Goal: Task Accomplishment & Management: Manage account settings

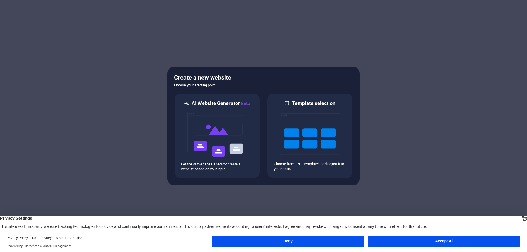
click at [306, 243] on button "Deny" at bounding box center [288, 241] width 152 height 11
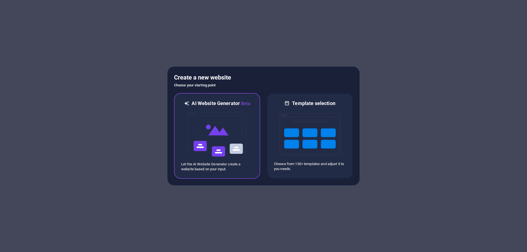
click at [217, 134] on img at bounding box center [217, 134] width 60 height 55
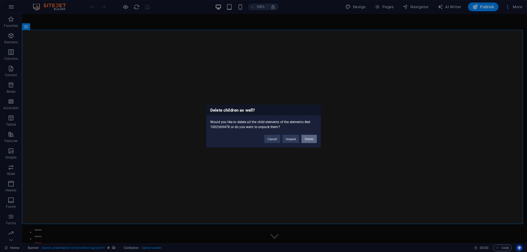
click at [309, 140] on button "Delete" at bounding box center [309, 139] width 15 height 8
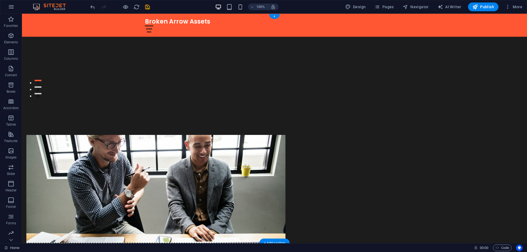
scroll to position [256, 0]
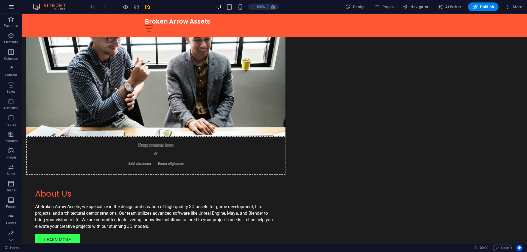
click at [10, 9] on icon "button" at bounding box center [11, 7] width 7 height 7
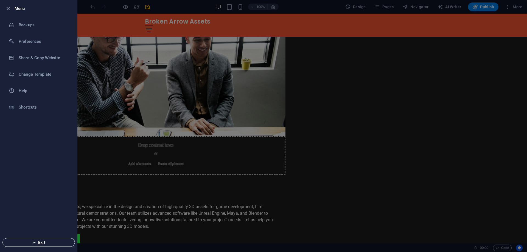
click at [36, 241] on span "Exit" at bounding box center [38, 243] width 63 height 4
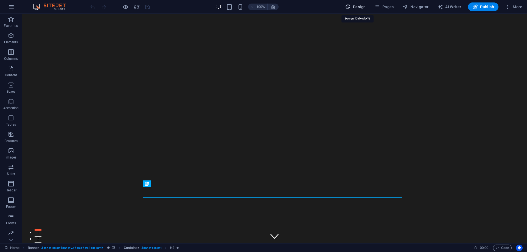
click at [358, 5] on span "Design" at bounding box center [355, 6] width 21 height 5
select select "px"
select select "200"
select select "px"
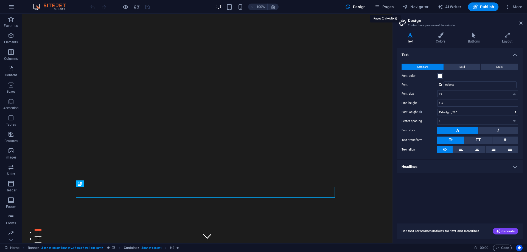
click at [383, 7] on span "Pages" at bounding box center [384, 6] width 19 height 5
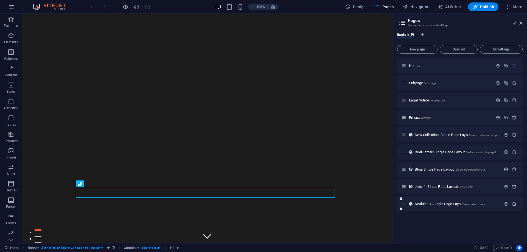
click at [513, 203] on icon "button" at bounding box center [514, 204] width 5 height 5
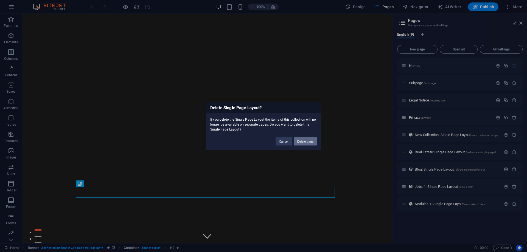
drag, startPoint x: 309, startPoint y: 138, endPoint x: 293, endPoint y: 126, distance: 19.9
click at [309, 138] on button "Delete page" at bounding box center [305, 141] width 23 height 8
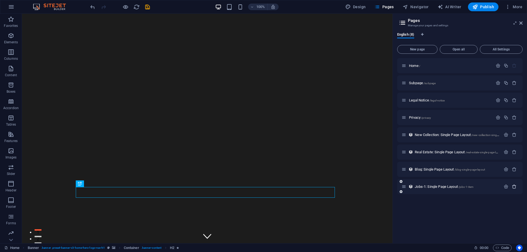
click at [515, 186] on icon "button" at bounding box center [514, 187] width 5 height 5
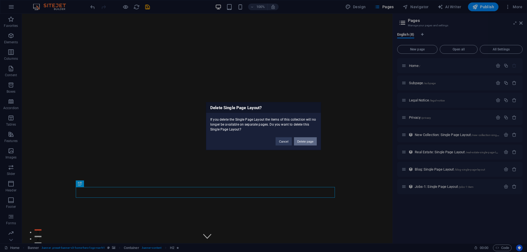
drag, startPoint x: 302, startPoint y: 145, endPoint x: 281, endPoint y: 132, distance: 24.4
click at [302, 145] on button "Delete page" at bounding box center [305, 141] width 23 height 8
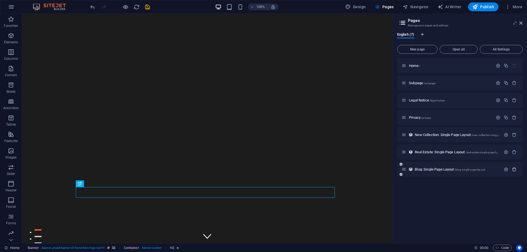
click at [514, 171] on icon "button" at bounding box center [514, 169] width 5 height 5
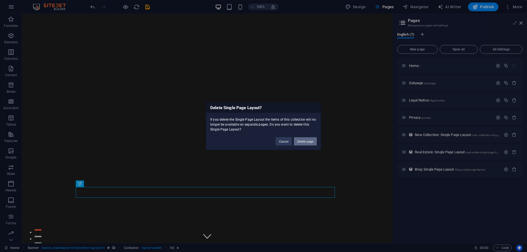
drag, startPoint x: 302, startPoint y: 143, endPoint x: 280, endPoint y: 130, distance: 25.7
click at [302, 143] on button "Delete page" at bounding box center [305, 141] width 23 height 8
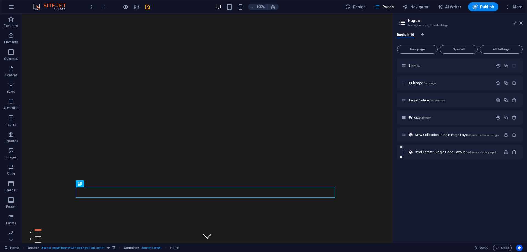
click at [514, 153] on icon "button" at bounding box center [514, 152] width 5 height 5
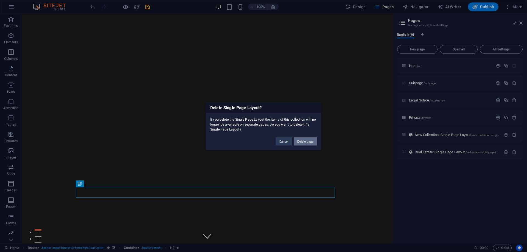
drag, startPoint x: 308, startPoint y: 143, endPoint x: 286, endPoint y: 129, distance: 26.3
click at [308, 143] on button "Delete page" at bounding box center [305, 141] width 23 height 8
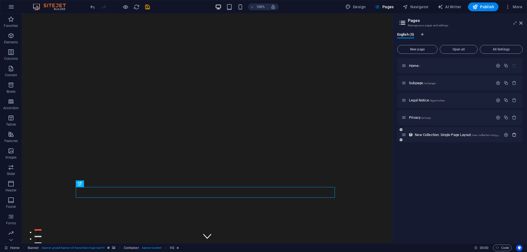
click at [515, 137] on icon "button" at bounding box center [514, 135] width 5 height 5
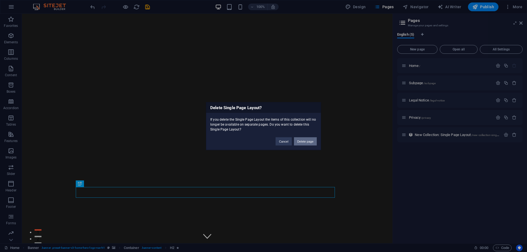
click at [303, 144] on button "Delete page" at bounding box center [305, 141] width 23 height 8
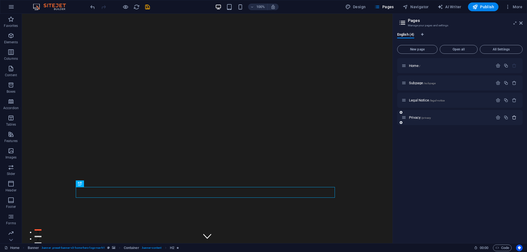
click at [514, 117] on icon "button" at bounding box center [514, 117] width 5 height 5
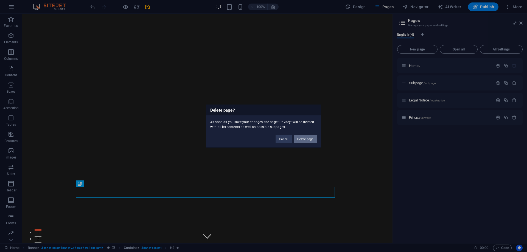
drag, startPoint x: 306, startPoint y: 140, endPoint x: 286, endPoint y: 125, distance: 25.2
click at [306, 140] on button "Delete page" at bounding box center [305, 139] width 23 height 8
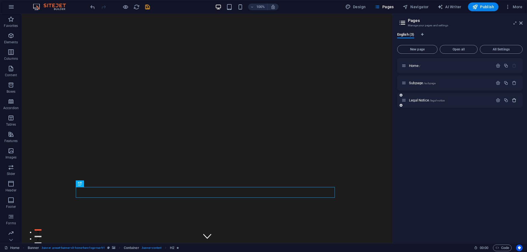
click at [514, 101] on icon "button" at bounding box center [514, 100] width 5 height 5
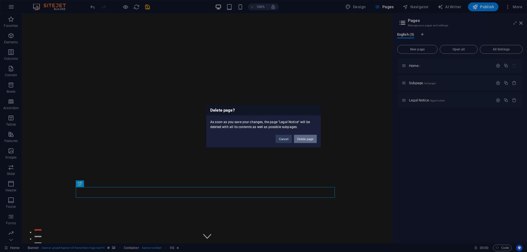
drag, startPoint x: 302, startPoint y: 140, endPoint x: 280, endPoint y: 126, distance: 25.8
click at [302, 140] on button "Delete page" at bounding box center [305, 139] width 23 height 8
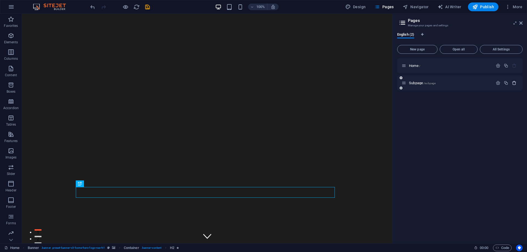
click at [512, 81] on icon "button" at bounding box center [514, 83] width 5 height 5
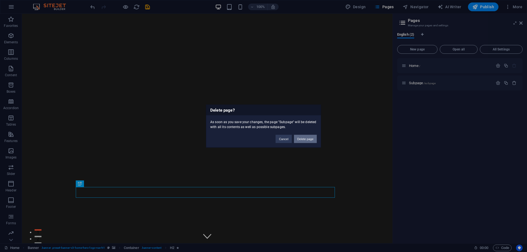
drag, startPoint x: 302, startPoint y: 140, endPoint x: 281, endPoint y: 126, distance: 25.7
click at [302, 140] on button "Delete page" at bounding box center [305, 139] width 23 height 8
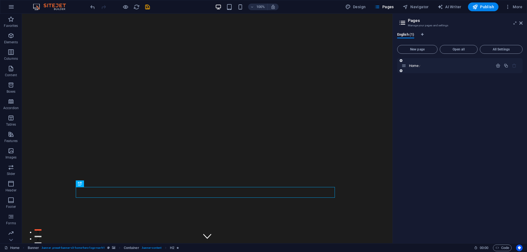
click at [404, 68] on icon at bounding box center [404, 65] width 5 height 5
click at [500, 65] on icon "button" at bounding box center [498, 65] width 5 height 5
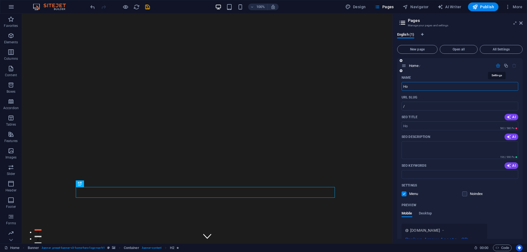
type input "H"
type input "B"
type input "/b"
type input "Broke"
type input "/brok"
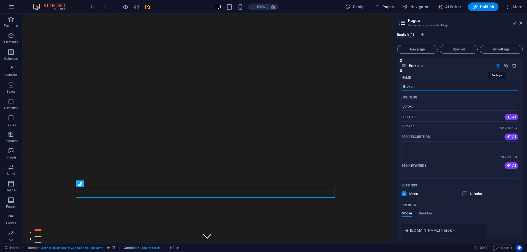
type input "Broken"
type input "/broken"
type input "Broken Ar"
type input "/broken-a"
type input "Broken Arrow"
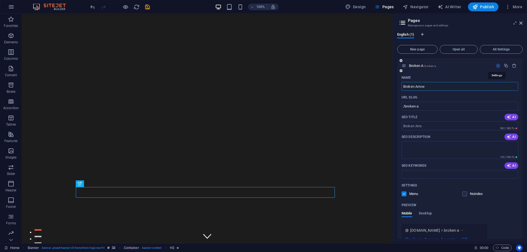
type input "/broken-arro"
type input "Broken Arrow"
type input "/broken-arrow"
type input "Broken Arrow Asset"
type input "/broken-arrow-asse"
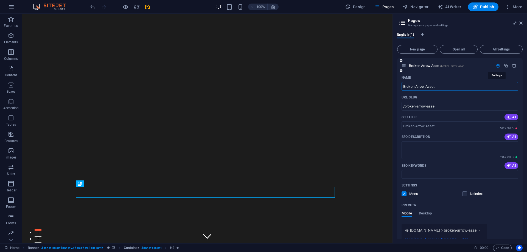
type input "Broken Arrow Assets"
type input "/broken-arrow-asset"
type input "Broken Arrow Assets"
type input "/broken-arrow-assets"
type input "Broken Arrow Assets"
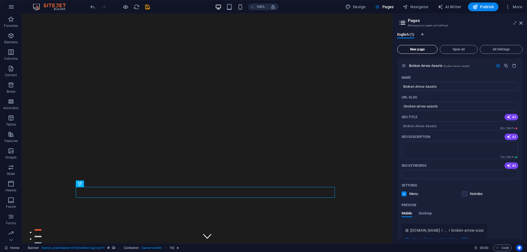
click at [415, 48] on span "New page" at bounding box center [417, 49] width 35 height 3
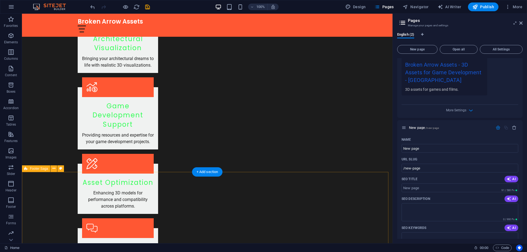
scroll to position [768, 0]
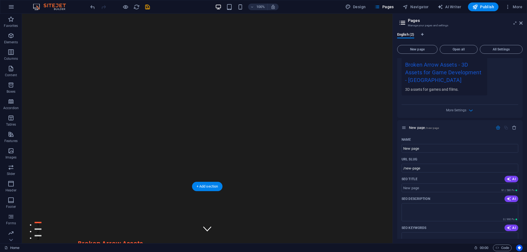
scroll to position [0, 0]
click at [407, 23] on header "Pages Manage your pages and settings" at bounding box center [460, 21] width 124 height 14
click at [363, 3] on button "Design" at bounding box center [355, 6] width 25 height 9
select select "px"
select select "200"
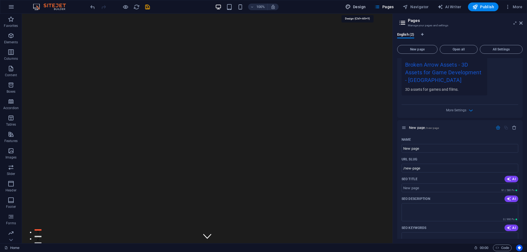
select select "px"
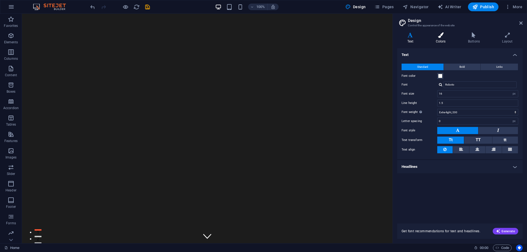
click at [439, 37] on icon at bounding box center [441, 34] width 30 height 5
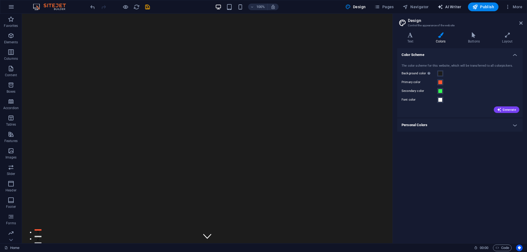
click at [456, 8] on span "AI Writer" at bounding box center [450, 6] width 24 height 5
select select "English"
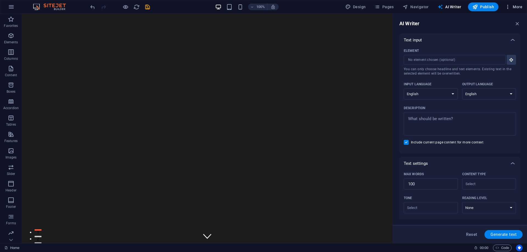
click at [507, 5] on icon "button" at bounding box center [507, 6] width 5 height 5
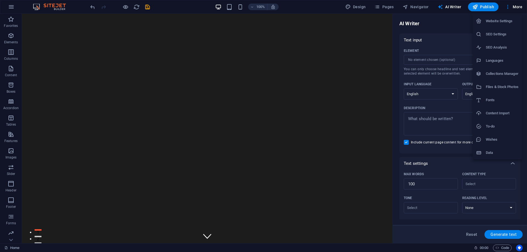
click at [488, 85] on h6 "Files & Stock Photos" at bounding box center [502, 87] width 33 height 7
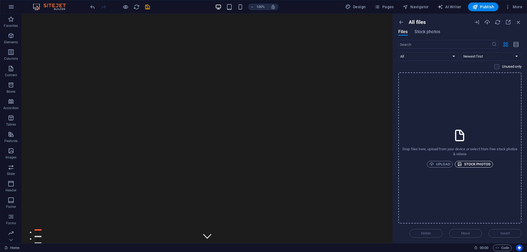
click at [472, 162] on span "Stock photos" at bounding box center [474, 164] width 33 height 7
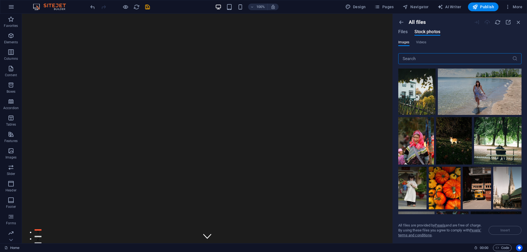
scroll to position [833, 0]
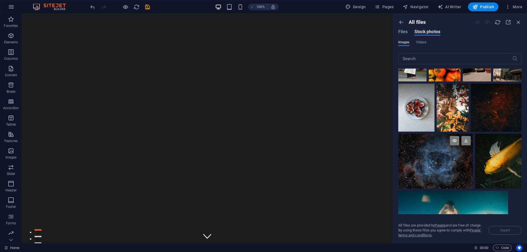
click at [434, 154] on div at bounding box center [435, 147] width 75 height 27
click at [453, 139] on icon at bounding box center [454, 140] width 9 height 9
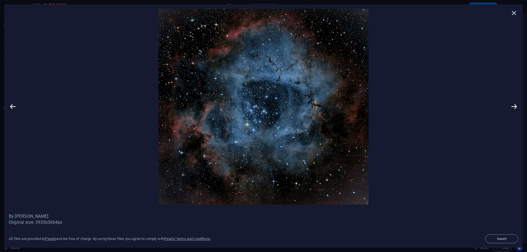
click at [512, 12] on icon at bounding box center [514, 13] width 8 height 8
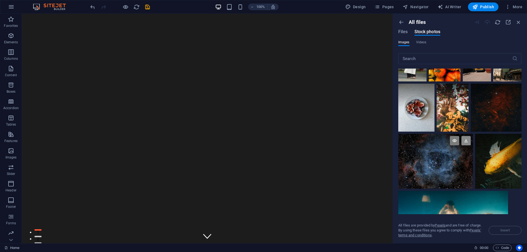
click at [463, 136] on icon at bounding box center [466, 140] width 9 height 9
click at [403, 32] on span "Files" at bounding box center [403, 32] width 10 height 7
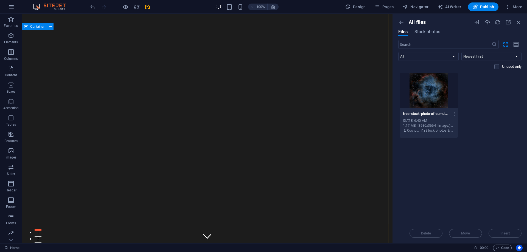
click at [41, 29] on div "Container" at bounding box center [34, 26] width 25 height 7
click at [39, 27] on span "Container" at bounding box center [37, 26] width 14 height 3
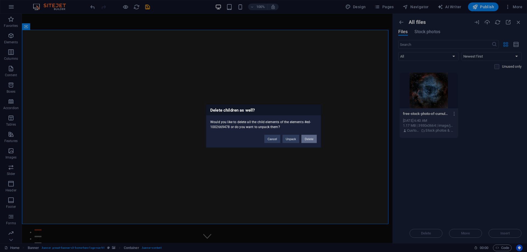
click at [314, 136] on button "Delete" at bounding box center [309, 139] width 15 height 8
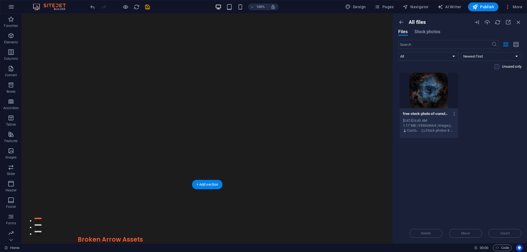
scroll to position [0, 0]
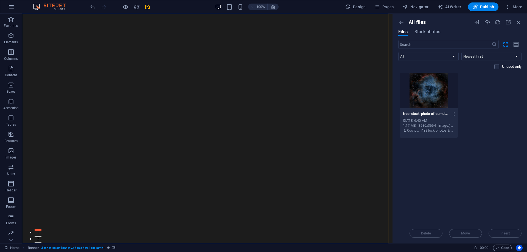
click at [422, 87] on div at bounding box center [429, 91] width 58 height 36
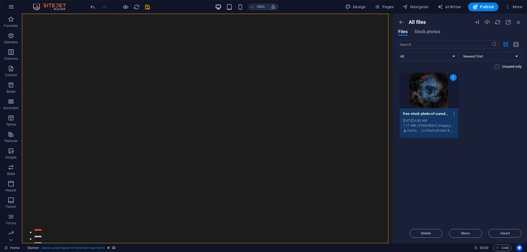
click at [422, 87] on div "1" at bounding box center [429, 91] width 58 height 36
click at [44, 244] on div "Broken Arrow Assets Home About Services Testimonials Contact" at bounding box center [207, 255] width 371 height 23
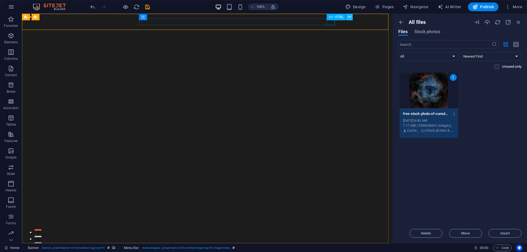
click at [350, 18] on icon at bounding box center [349, 17] width 3 height 6
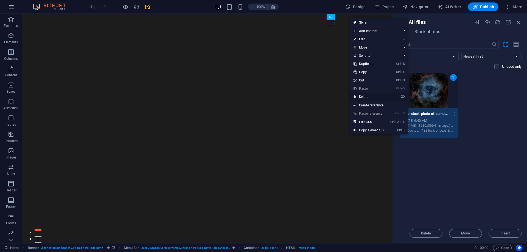
click at [366, 96] on link "⌦ Delete" at bounding box center [368, 97] width 37 height 8
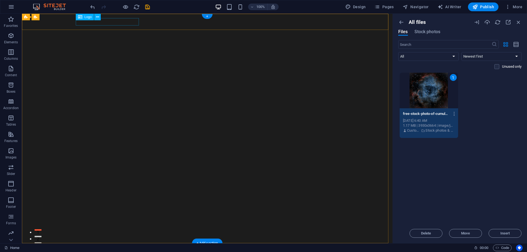
click at [102, 248] on div "Broken Arrow Assets" at bounding box center [207, 251] width 259 height 7
click at [103, 244] on div "Broken Arrow Assets Home About Services Testimonials Contact" at bounding box center [207, 252] width 371 height 16
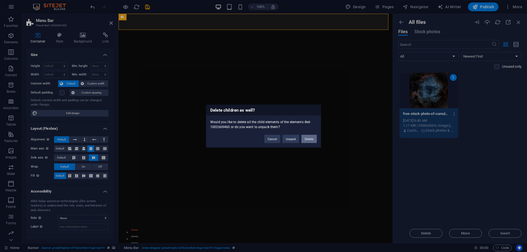
click at [313, 139] on button "Delete" at bounding box center [309, 139] width 15 height 8
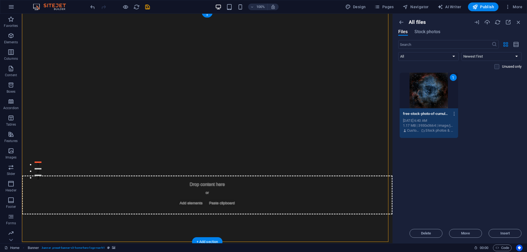
scroll to position [128, 0]
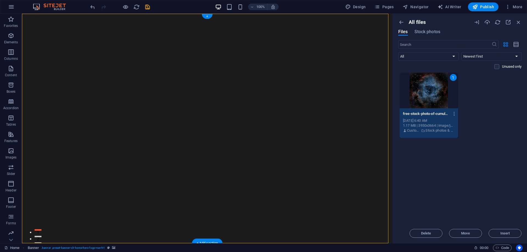
click at [500, 23] on icon "button" at bounding box center [498, 22] width 6 height 6
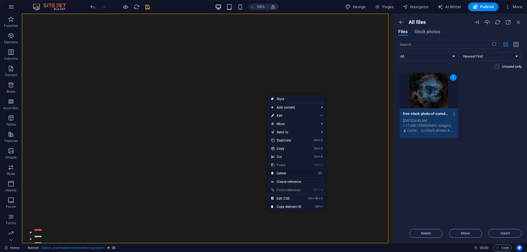
click at [281, 173] on link "⌦ Delete" at bounding box center [286, 173] width 37 height 8
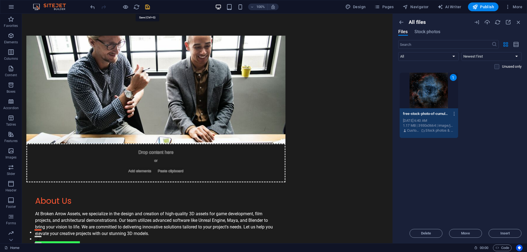
click at [146, 9] on icon "save" at bounding box center [147, 7] width 6 height 6
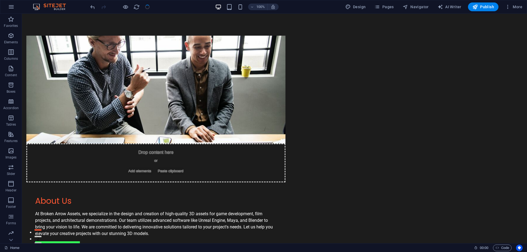
checkbox input "false"
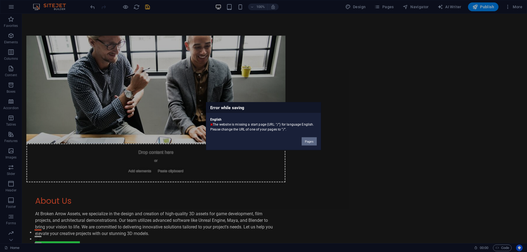
drag, startPoint x: 308, startPoint y: 143, endPoint x: 286, endPoint y: 128, distance: 26.5
click at [308, 143] on button "Pages" at bounding box center [309, 141] width 15 height 8
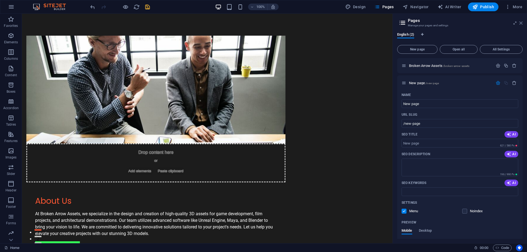
click at [522, 23] on icon at bounding box center [521, 23] width 3 height 4
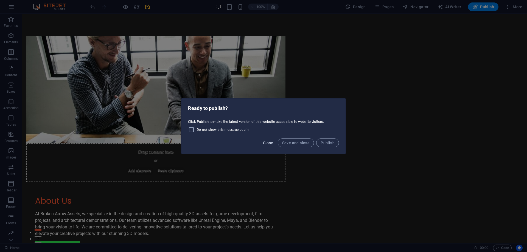
click at [269, 141] on span "Close" at bounding box center [268, 143] width 10 height 4
